Goal: Task Accomplishment & Management: Manage account settings

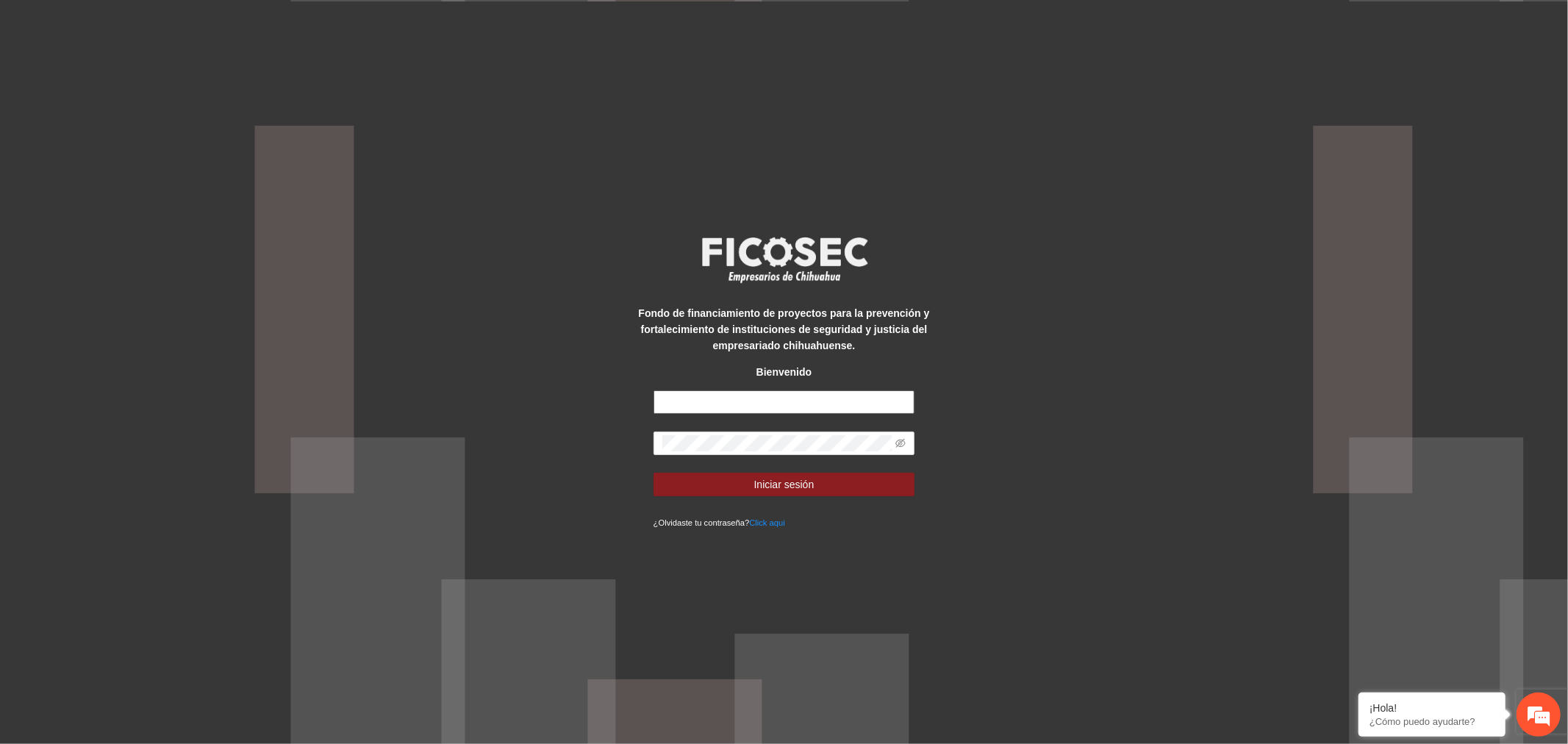
click at [754, 405] on input "text" at bounding box center [784, 403] width 261 height 24
type input "**********"
click at [723, 491] on button "Iniciar sesión" at bounding box center [784, 484] width 261 height 24
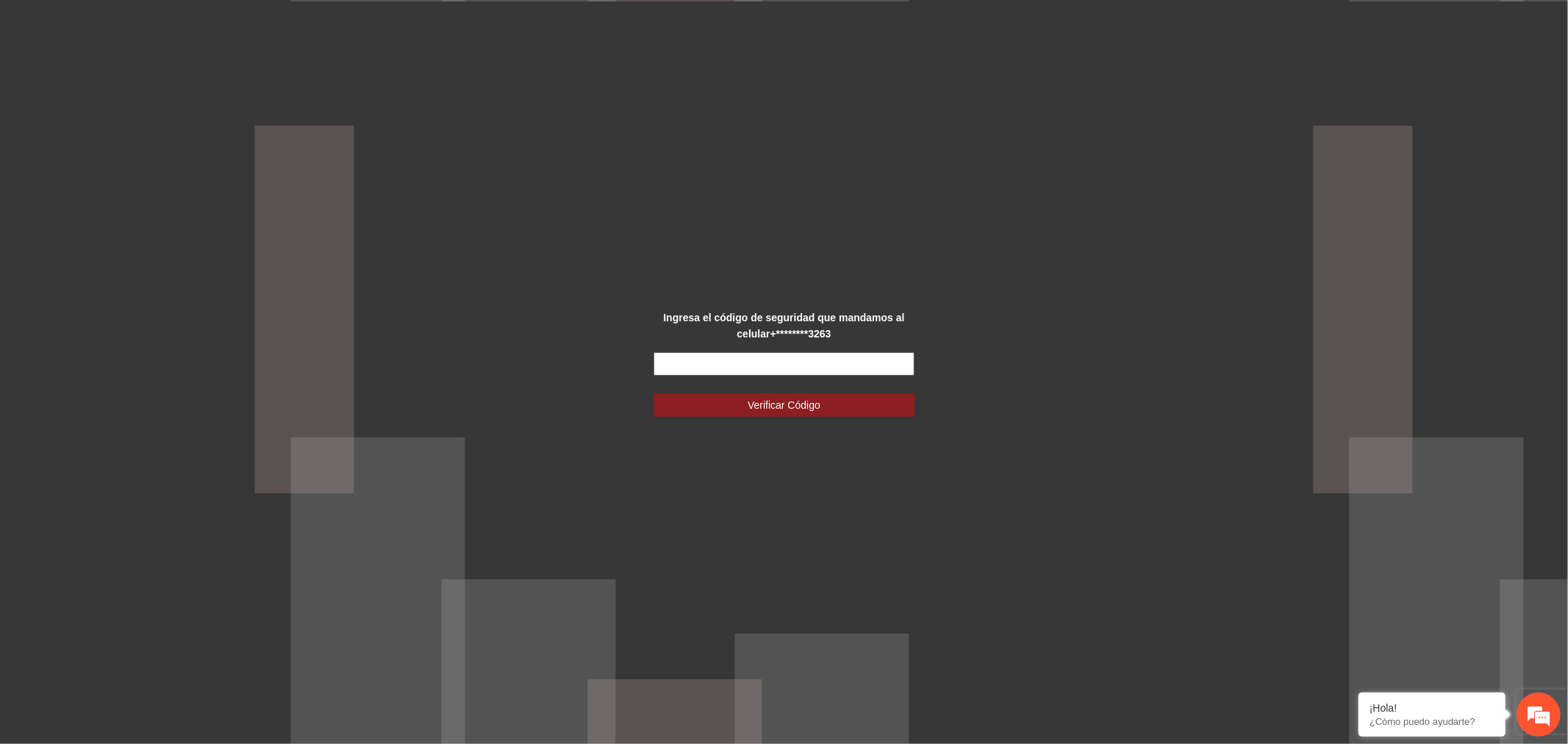
click at [765, 372] on input "text" at bounding box center [784, 364] width 261 height 24
type input "******"
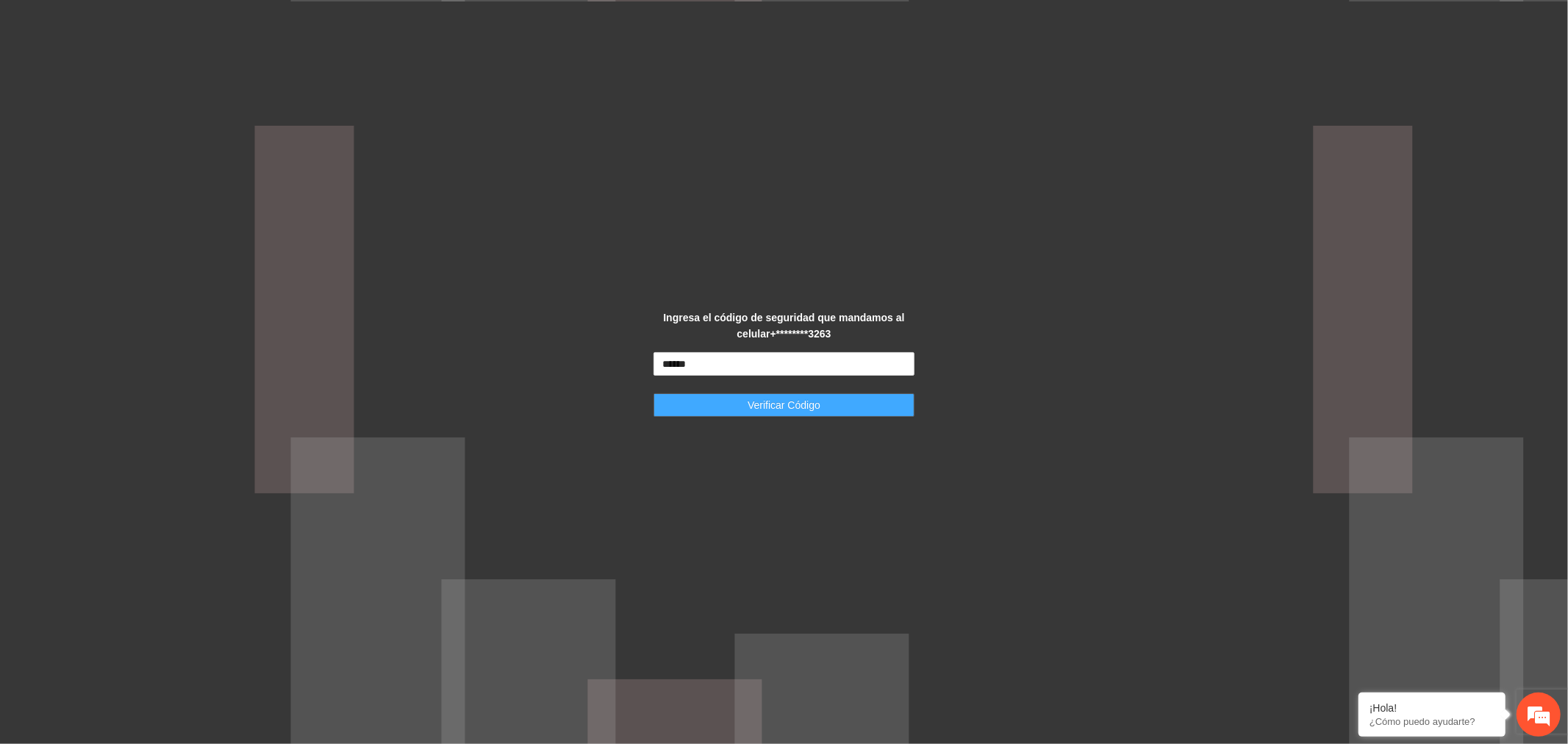
click at [790, 410] on span "Verificar Código" at bounding box center [783, 405] width 72 height 17
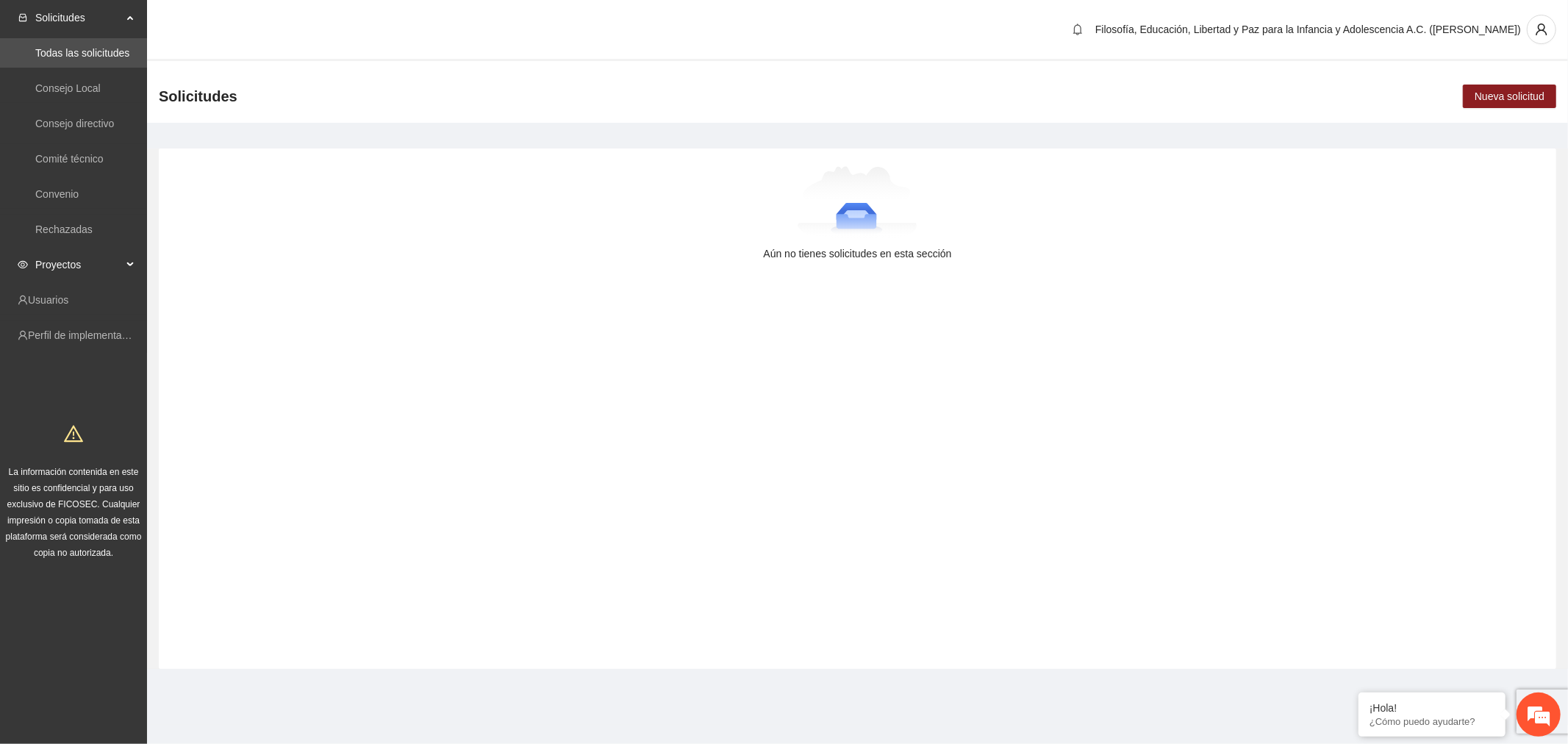
click at [81, 269] on span "Proyectos" at bounding box center [78, 265] width 87 height 29
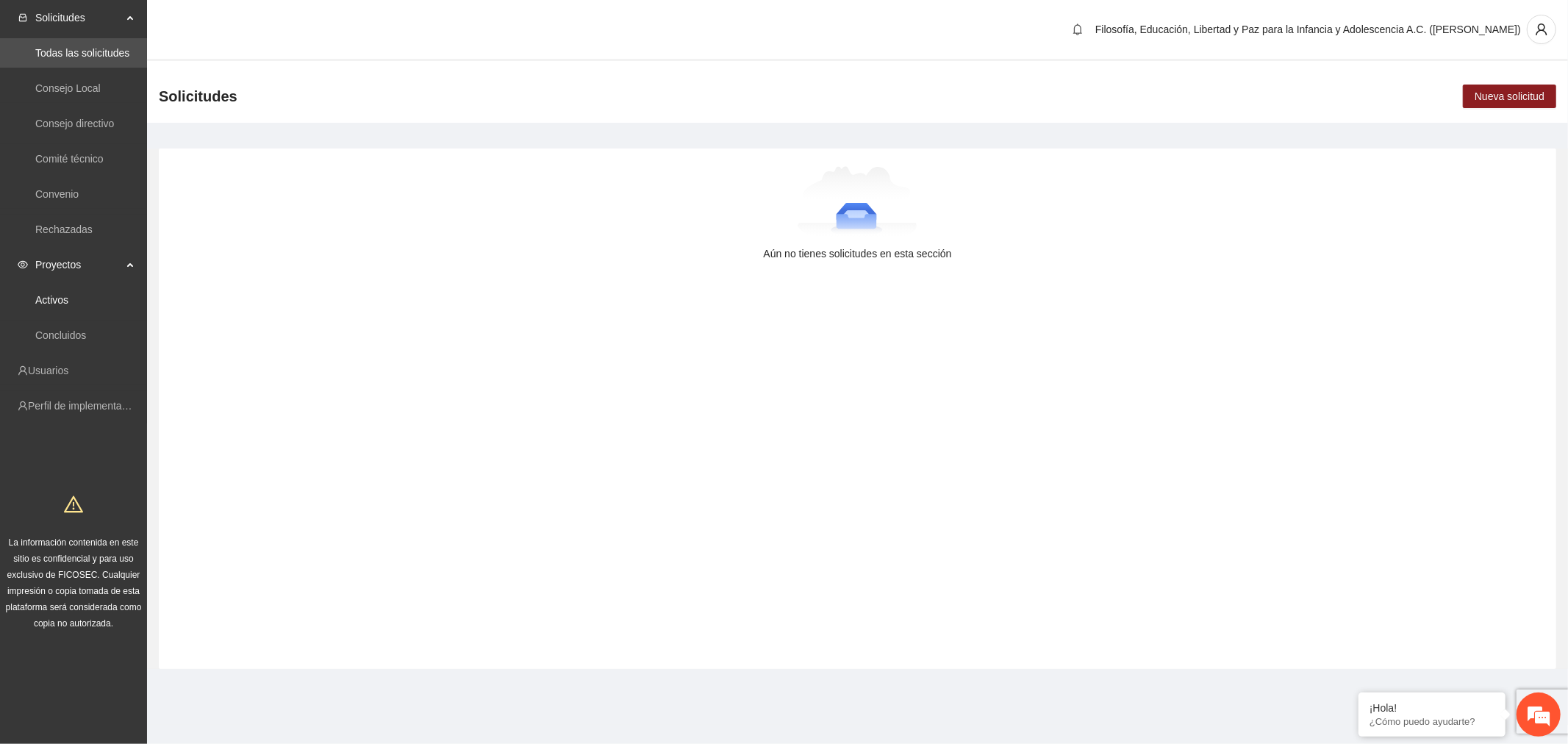
click at [69, 298] on link "Activos" at bounding box center [51, 300] width 33 height 12
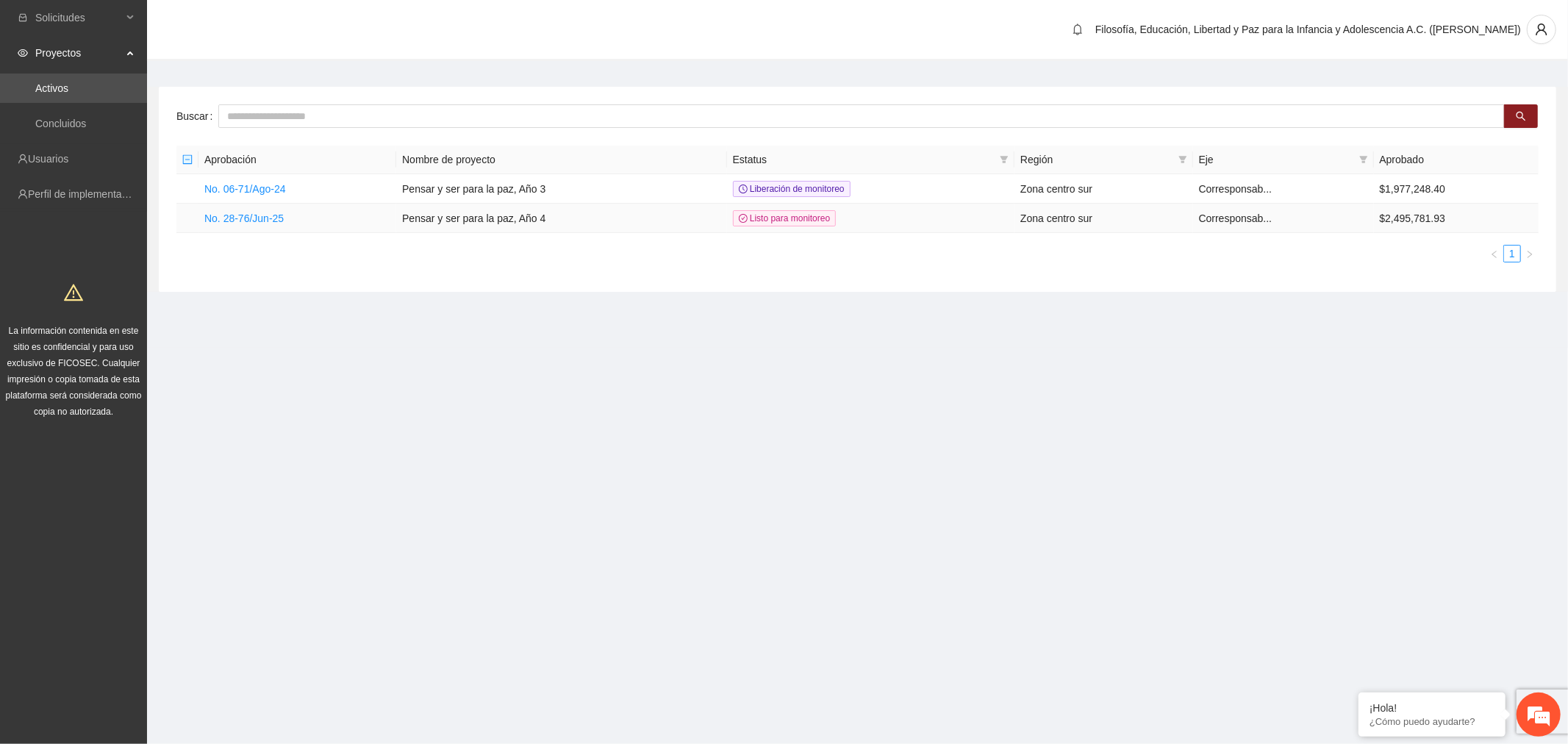
click at [281, 219] on link "No. 28-76/Jun-25" at bounding box center [244, 218] width 80 height 12
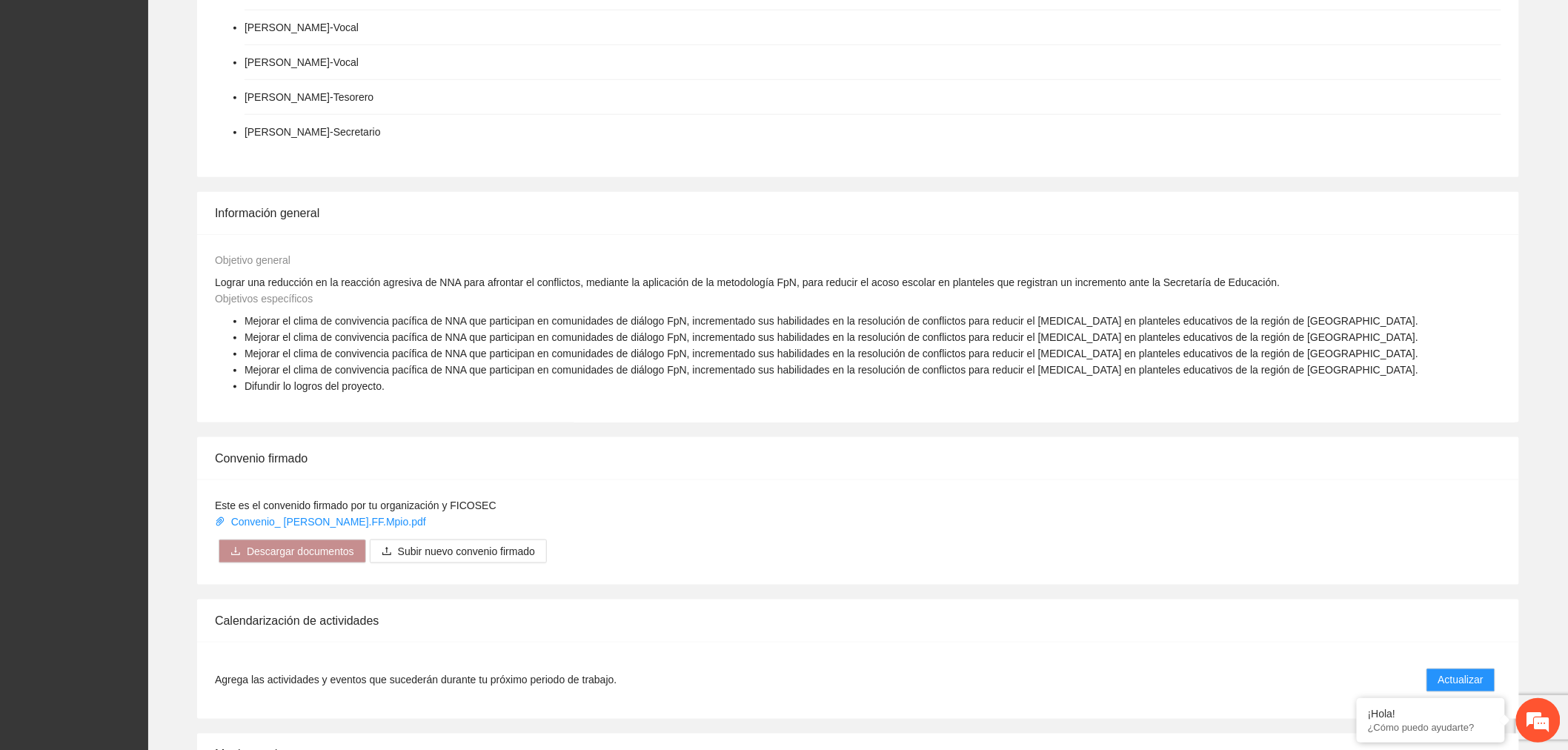
scroll to position [905, 0]
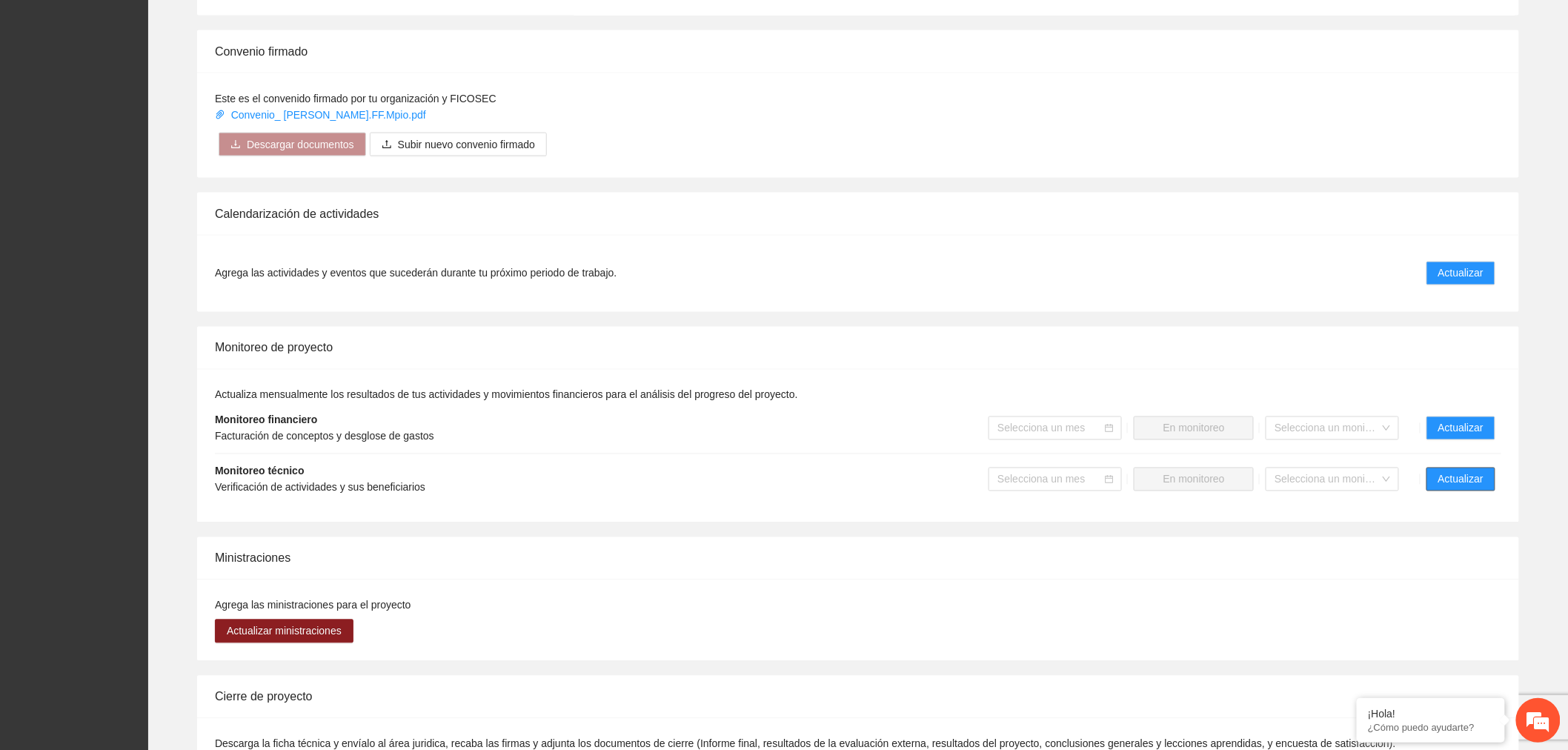
click at [1462, 476] on span "Actualizar" at bounding box center [1461, 480] width 45 height 17
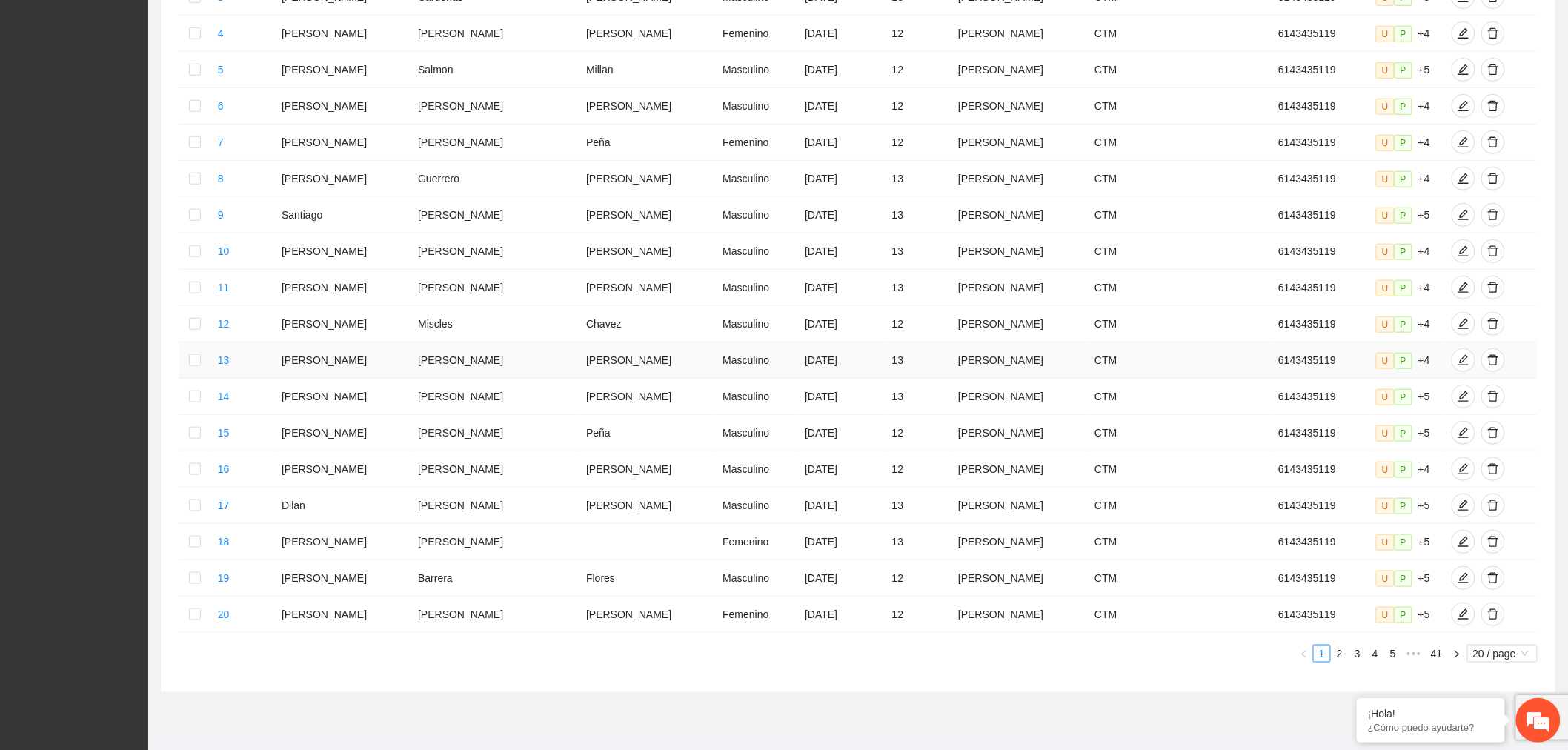
scroll to position [447, 0]
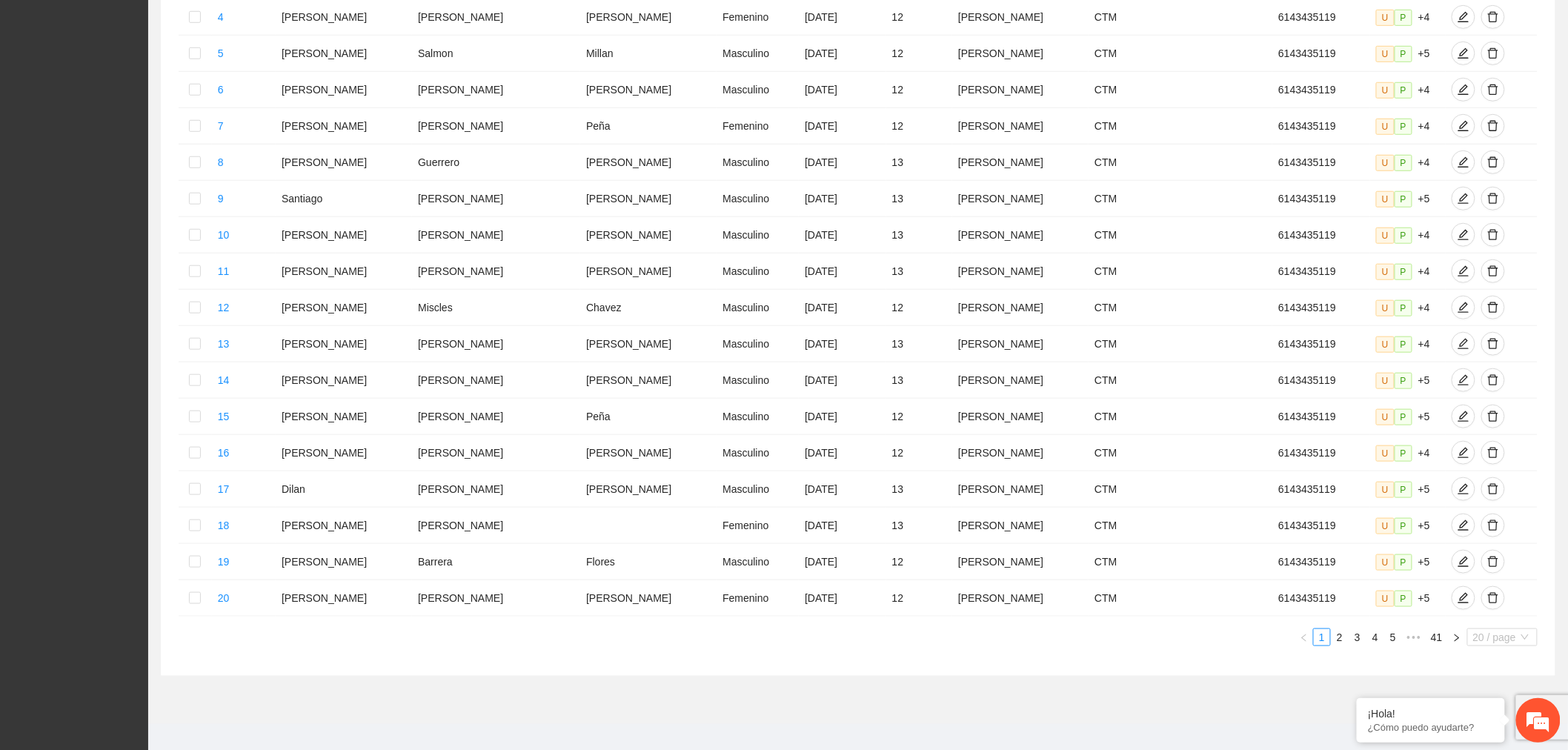
click at [1495, 629] on span "20 / page" at bounding box center [1501, 637] width 58 height 17
click at [1505, 723] on div "¡Hola! ¿Cómo puedo ayudarte?" at bounding box center [1431, 720] width 148 height 44
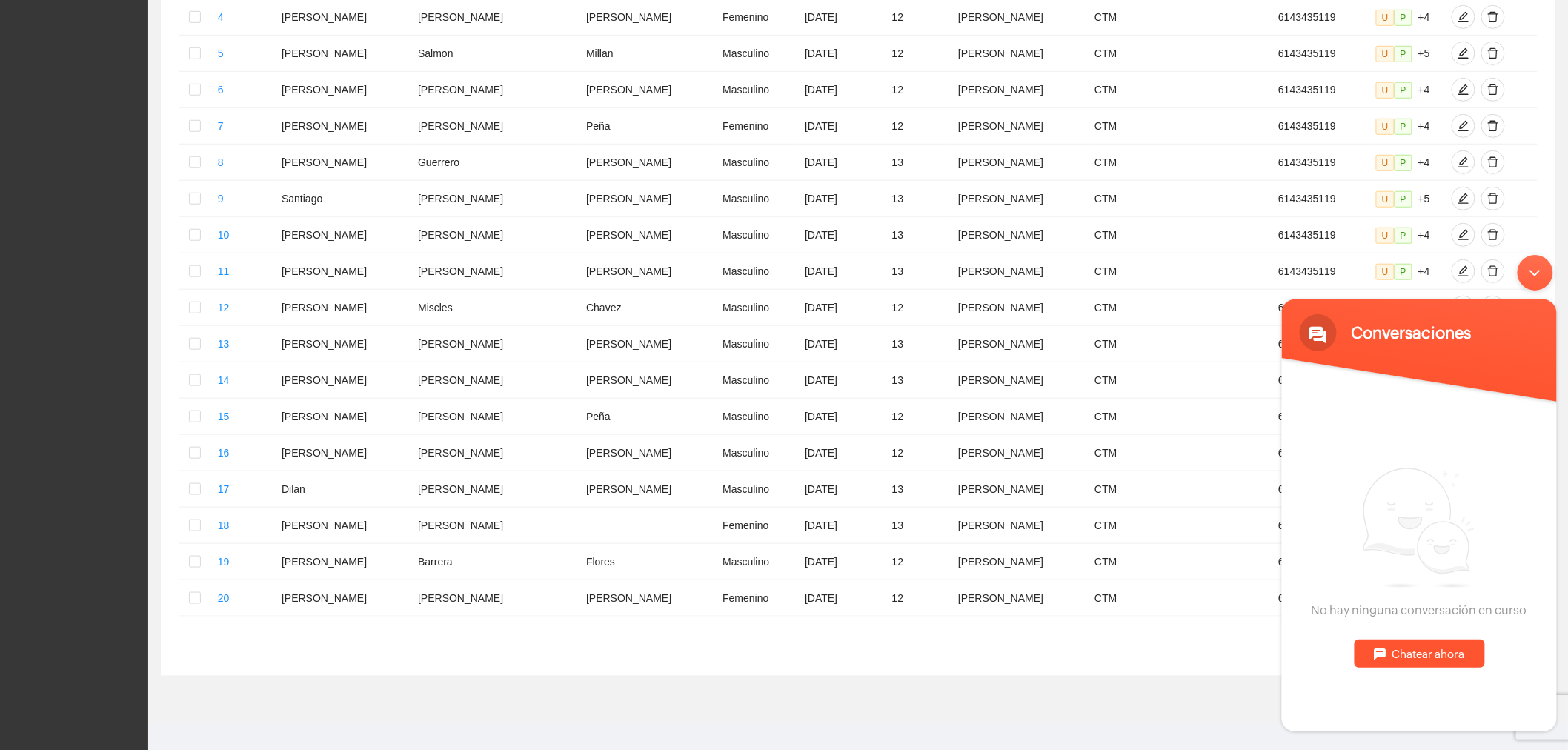
click at [1538, 277] on div "Minimizar ventana de chat en vivo" at bounding box center [1535, 272] width 35 height 35
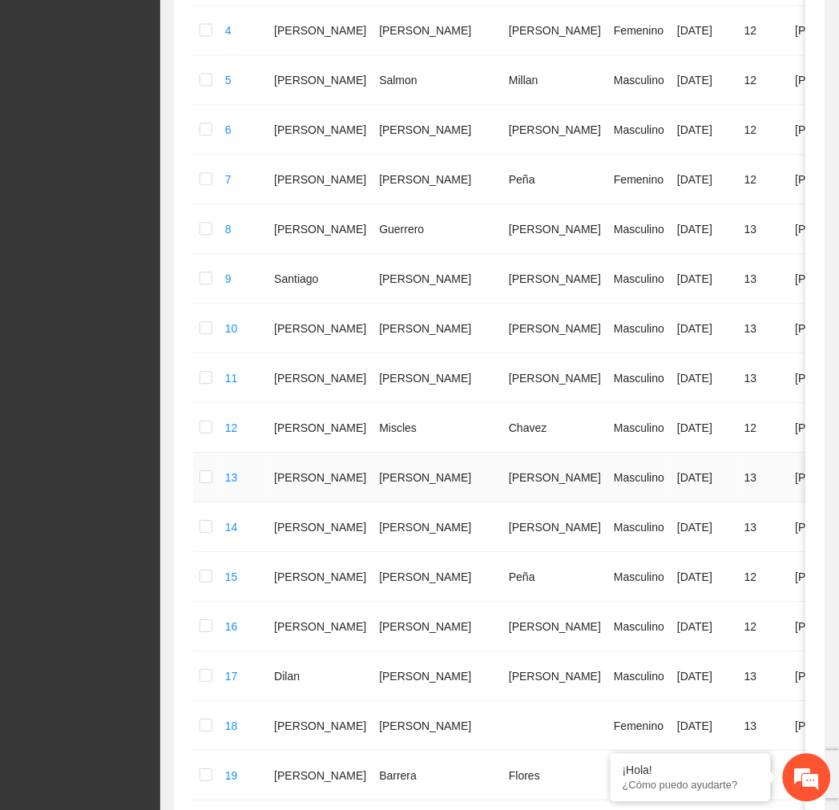
scroll to position [728, 0]
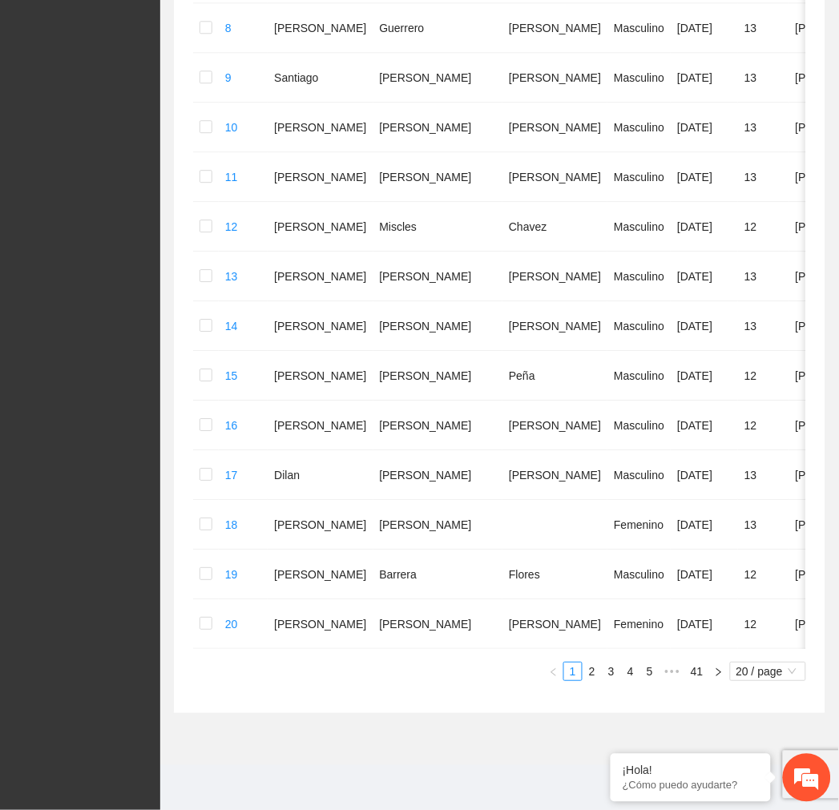
click at [753, 677] on span "20 / page" at bounding box center [768, 672] width 63 height 18
click at [778, 789] on div "100 / page" at bounding box center [768, 777] width 77 height 26
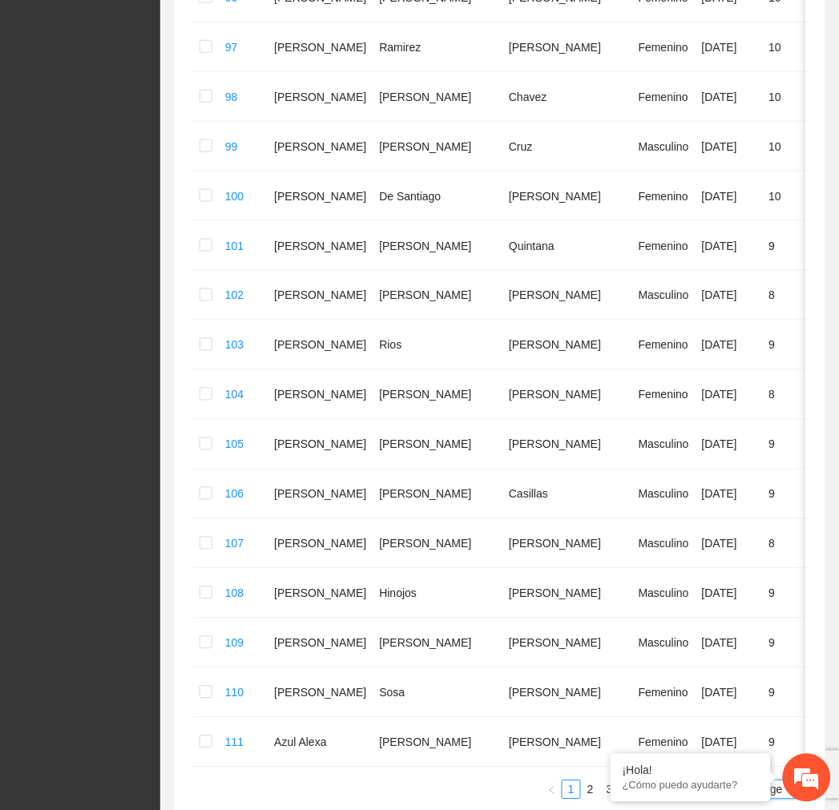
scroll to position [4746, 0]
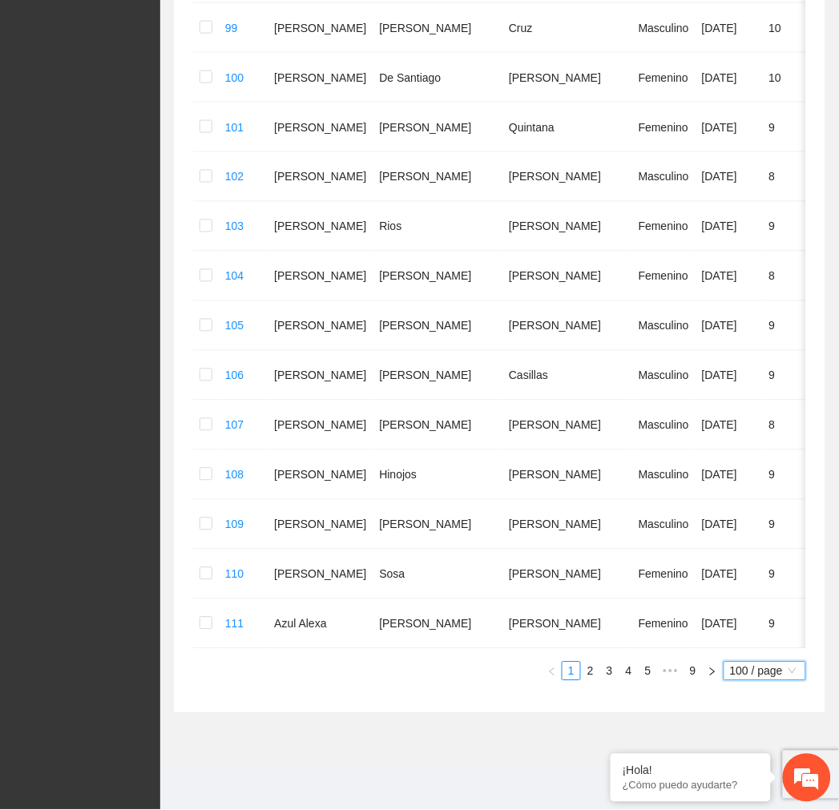
click at [695, 668] on link "9" at bounding box center [693, 672] width 18 height 18
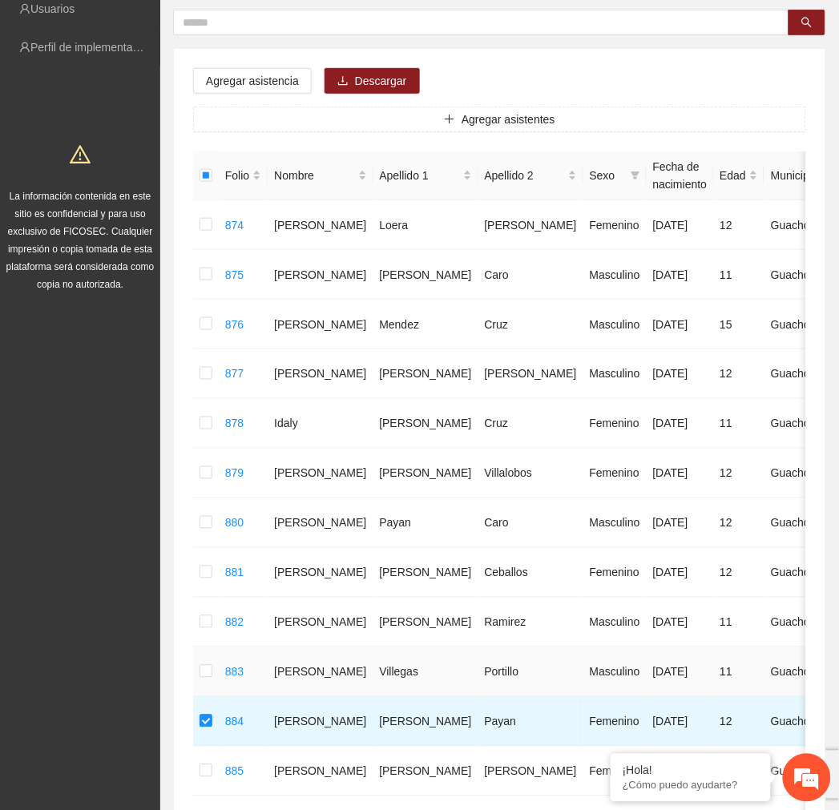
scroll to position [161, 0]
